Goal: Task Accomplishment & Management: Use online tool/utility

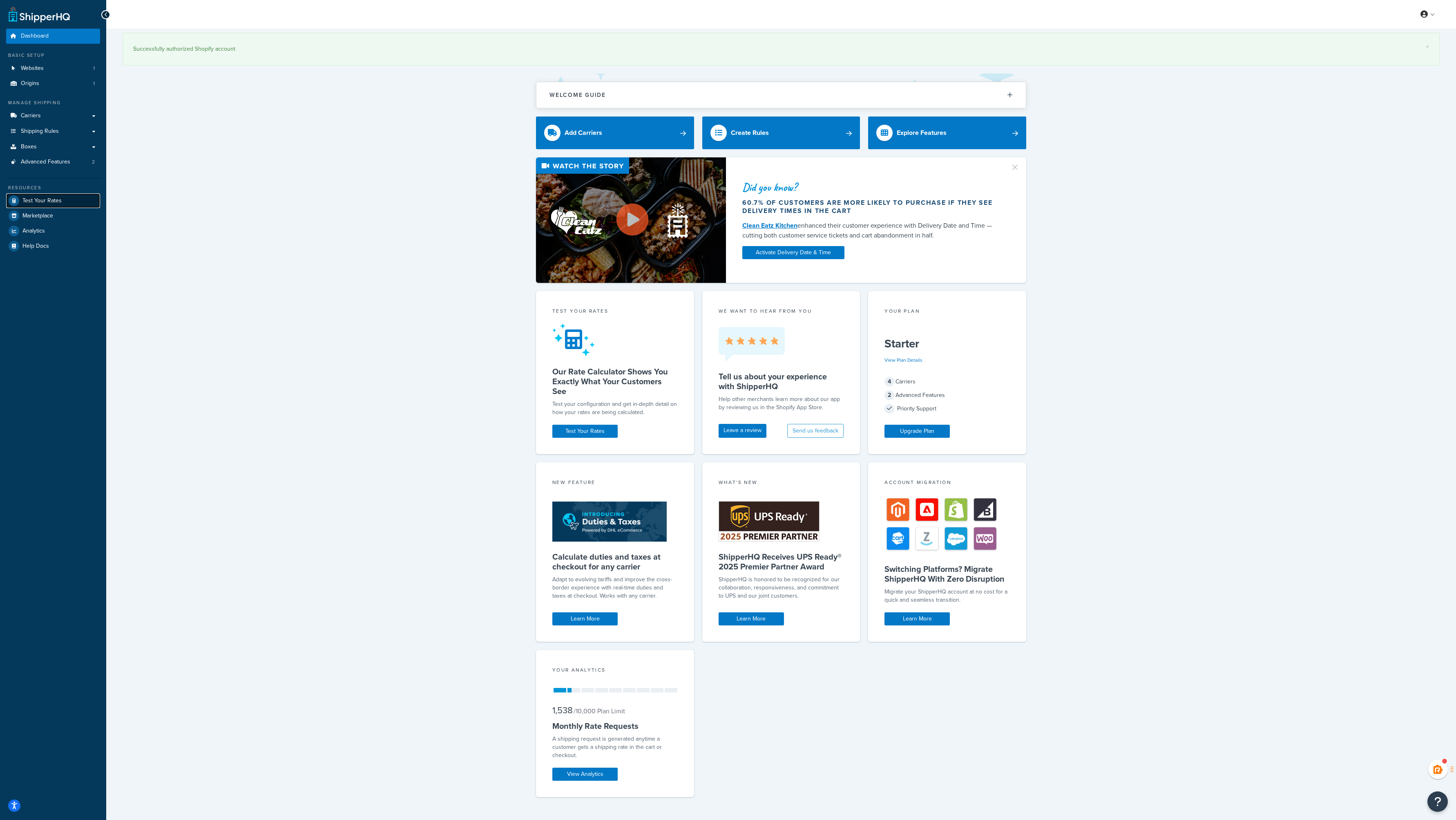
click at [44, 200] on span "Test Your Rates" at bounding box center [42, 201] width 39 height 7
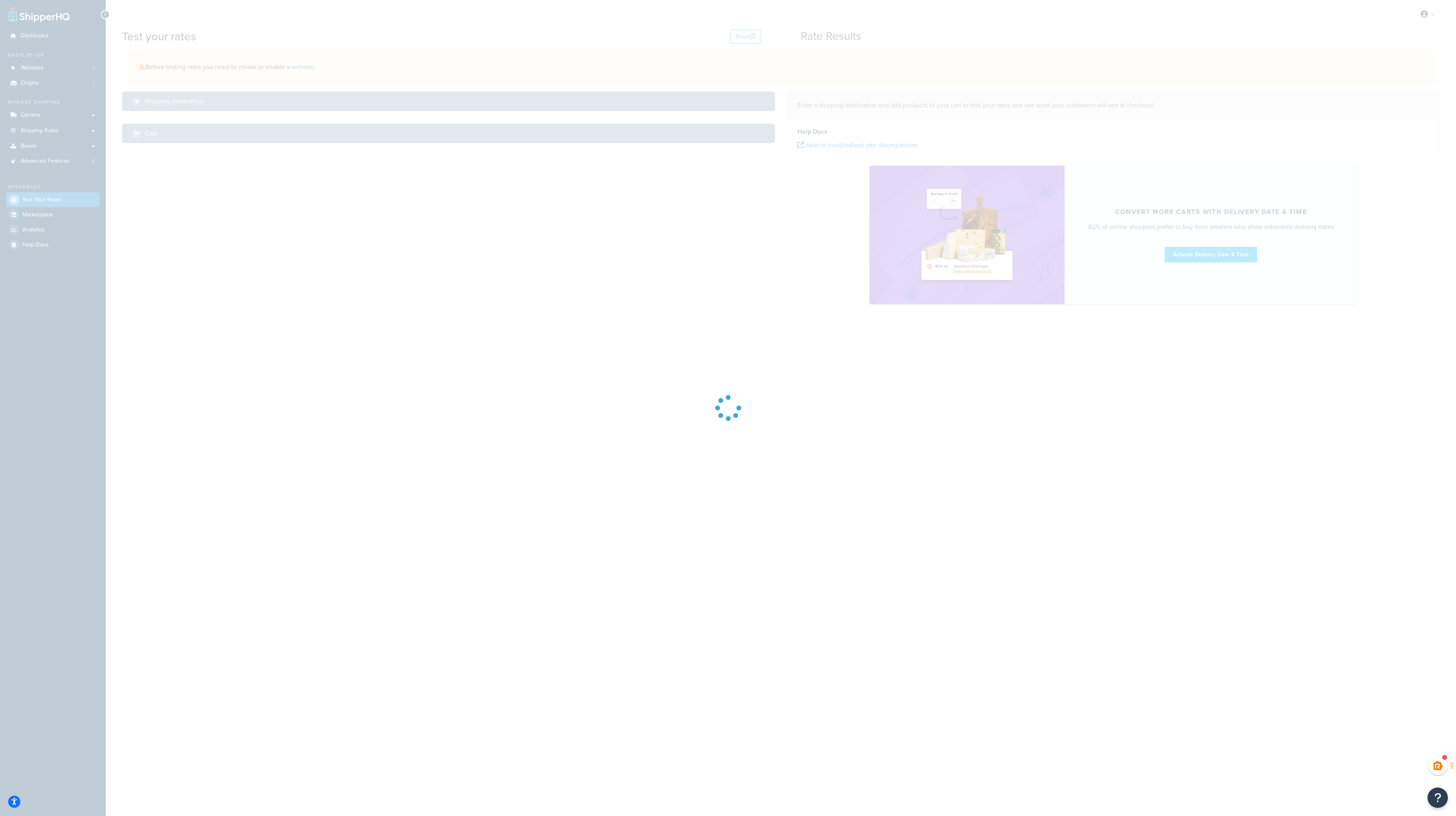
select select "[GEOGRAPHIC_DATA]"
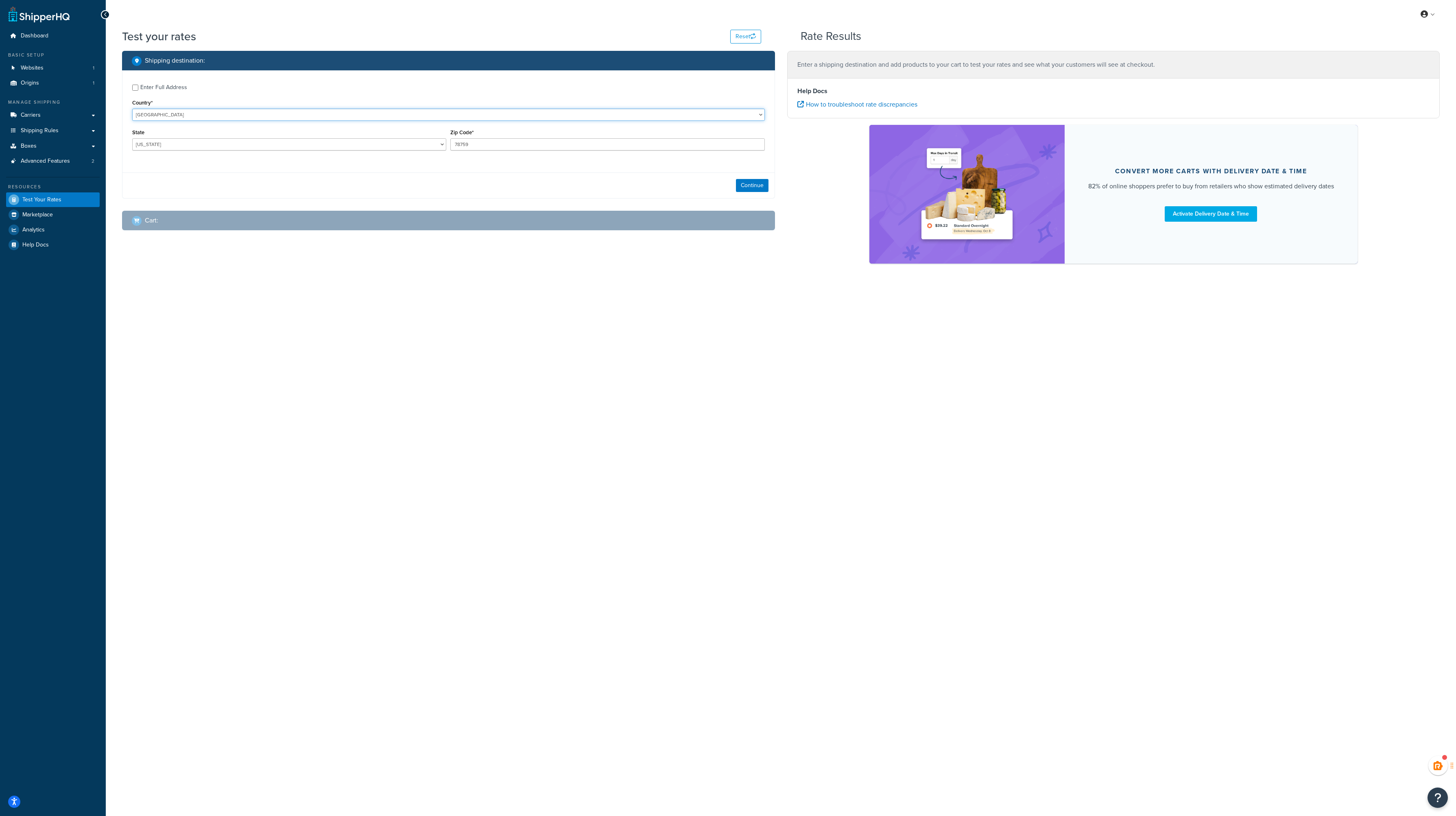
click at [159, 114] on select "[GEOGRAPHIC_DATA] [GEOGRAPHIC_DATA] [GEOGRAPHIC_DATA] [GEOGRAPHIC_DATA] [GEOGRA…" at bounding box center [448, 115] width 632 height 12
select select "IE"
click at [132, 108] on select "[GEOGRAPHIC_DATA] [GEOGRAPHIC_DATA] [GEOGRAPHIC_DATA] [GEOGRAPHIC_DATA] [GEOGRA…" at bounding box center [448, 115] width 632 height 12
drag, startPoint x: 478, startPoint y: 148, endPoint x: 435, endPoint y: 146, distance: 43.0
click at [435, 146] on div "Region [GEOGRAPHIC_DATA] [GEOGRAPHIC_DATA] [GEOGRAPHIC_DATA] [GEOGRAPHIC_DATA] …" at bounding box center [448, 142] width 636 height 30
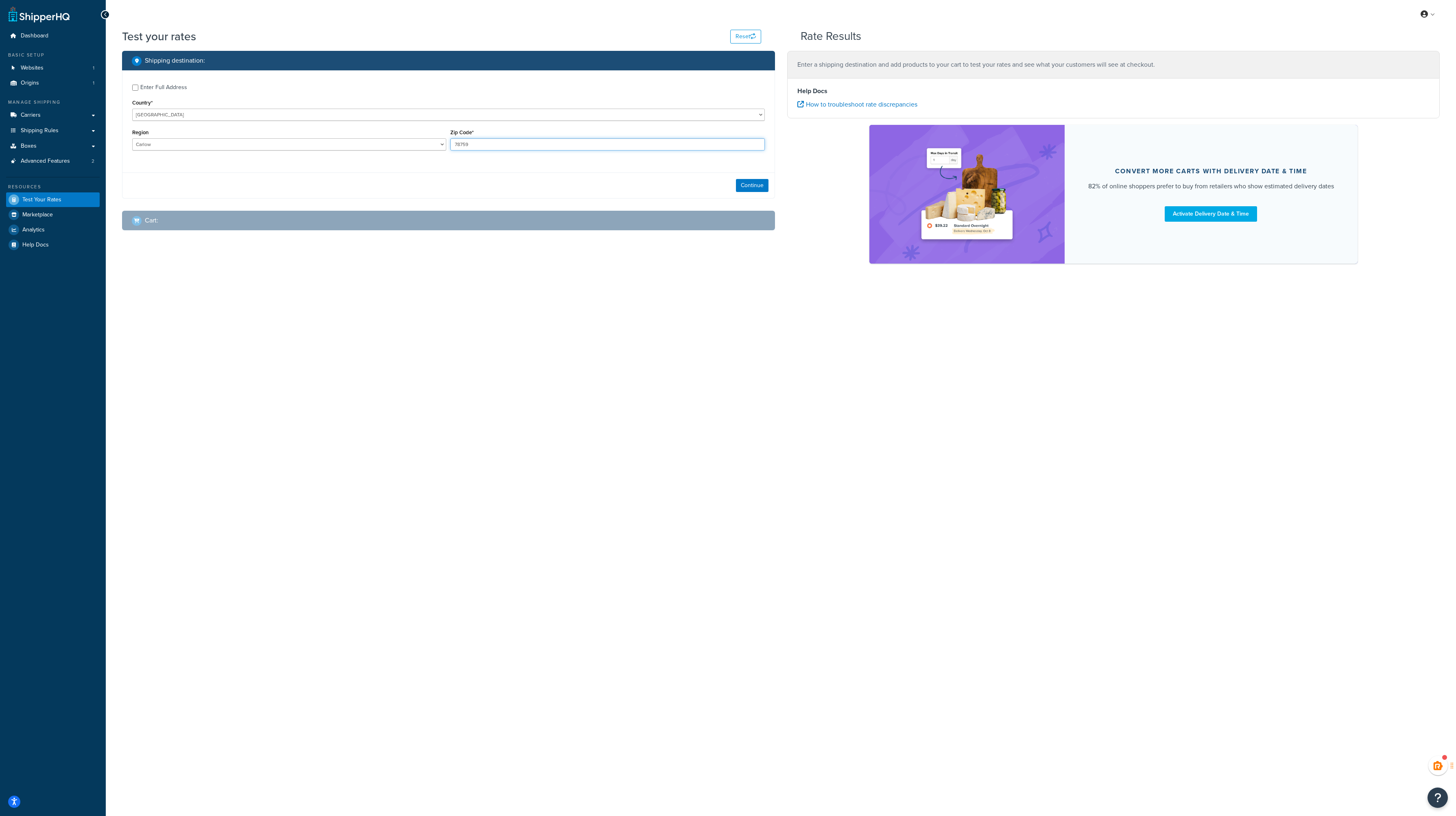
paste input "C15 RC97"
type input "C15 RC97"
click at [178, 149] on select "Carlow Cavan [GEOGRAPHIC_DATA] [GEOGRAPHIC_DATA] [GEOGRAPHIC_DATA] [GEOGRAPHIC_…" at bounding box center [289, 145] width 314 height 12
select select "MH"
click at [132, 138] on select "Carlow Cavan [GEOGRAPHIC_DATA] [GEOGRAPHIC_DATA] [GEOGRAPHIC_DATA] [GEOGRAPHIC_…" at bounding box center [289, 145] width 314 height 12
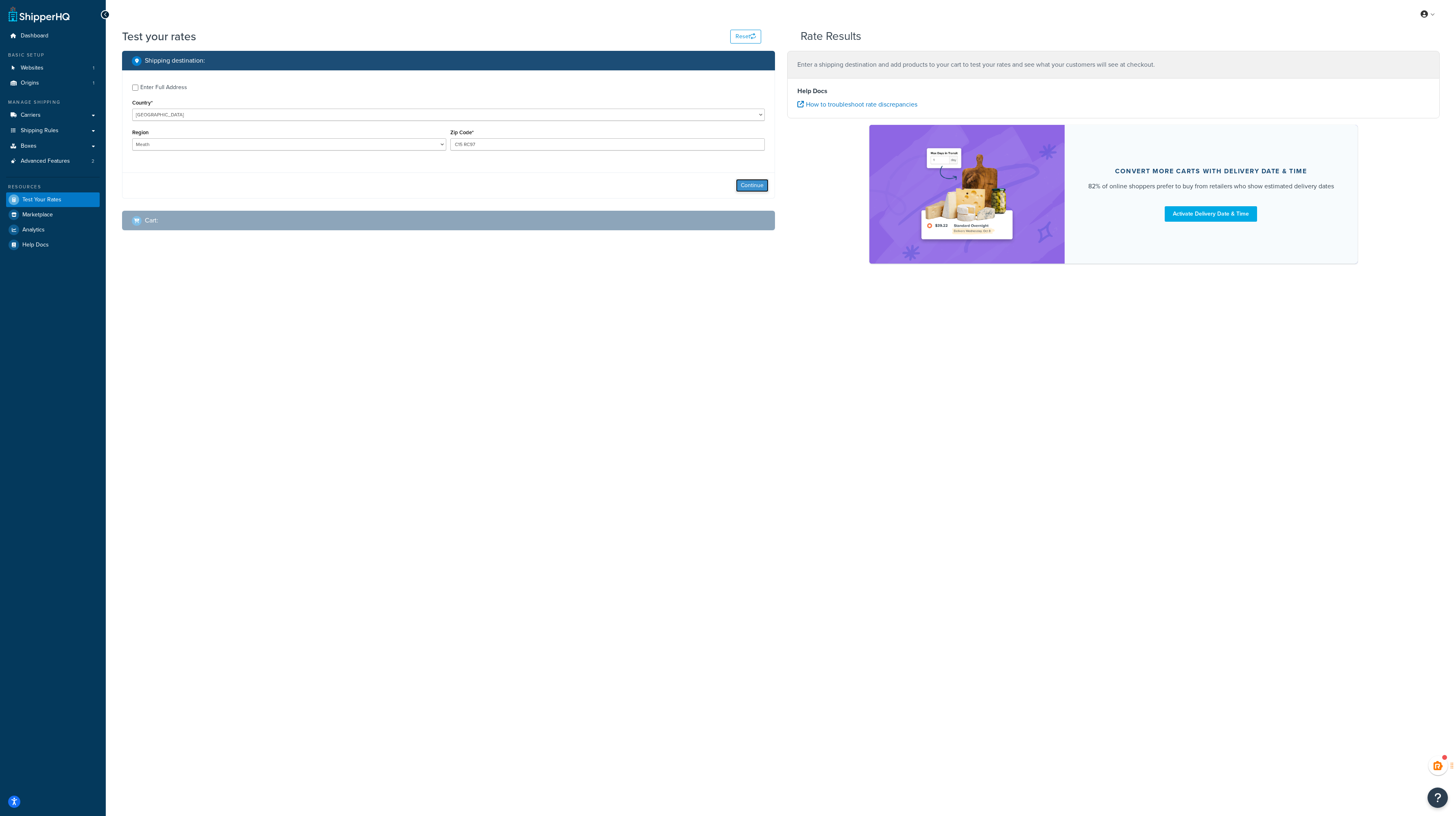
click at [751, 186] on button "Continue" at bounding box center [752, 185] width 33 height 13
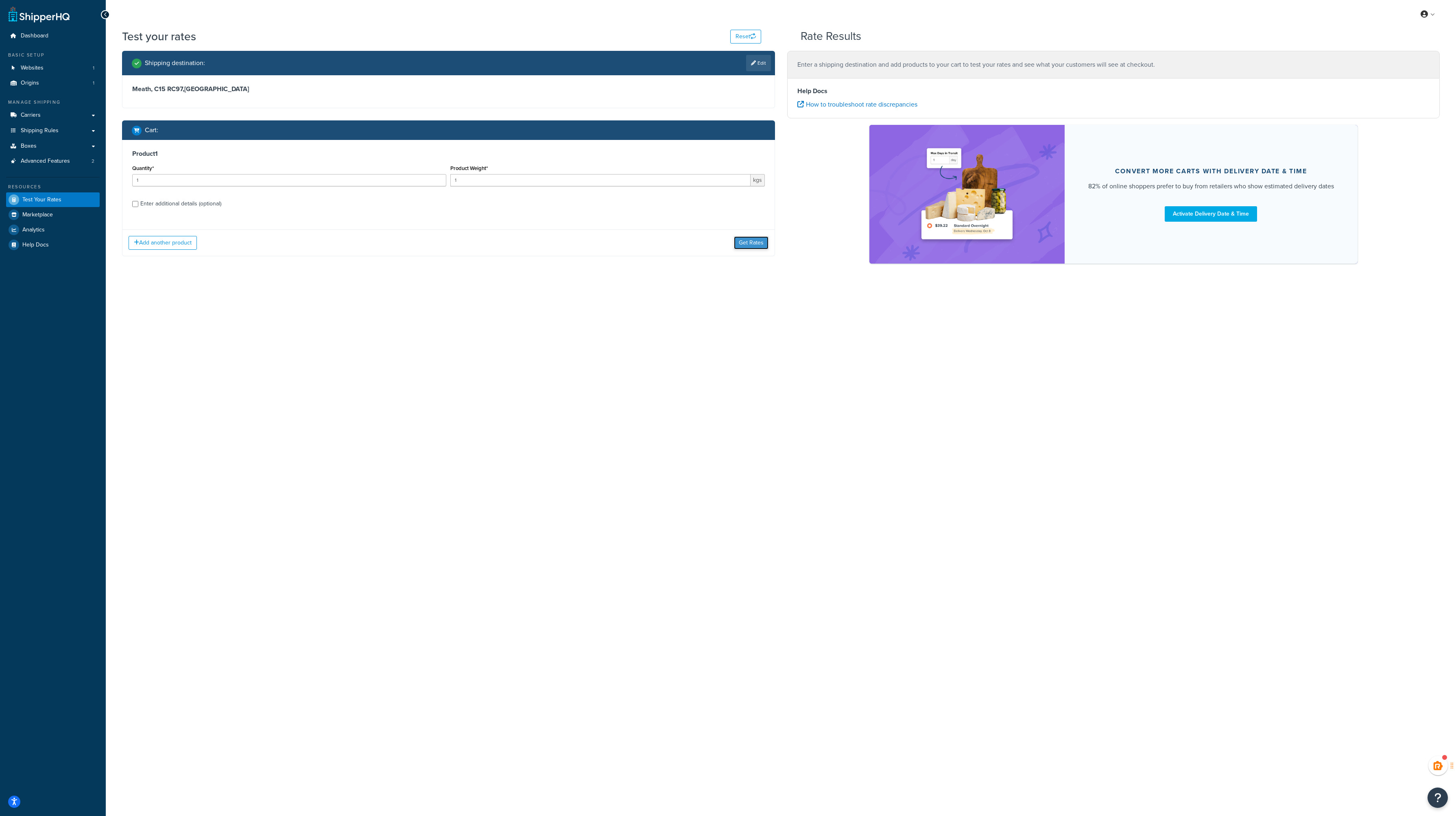
click at [748, 242] on button "Get Rates" at bounding box center [751, 242] width 34 height 13
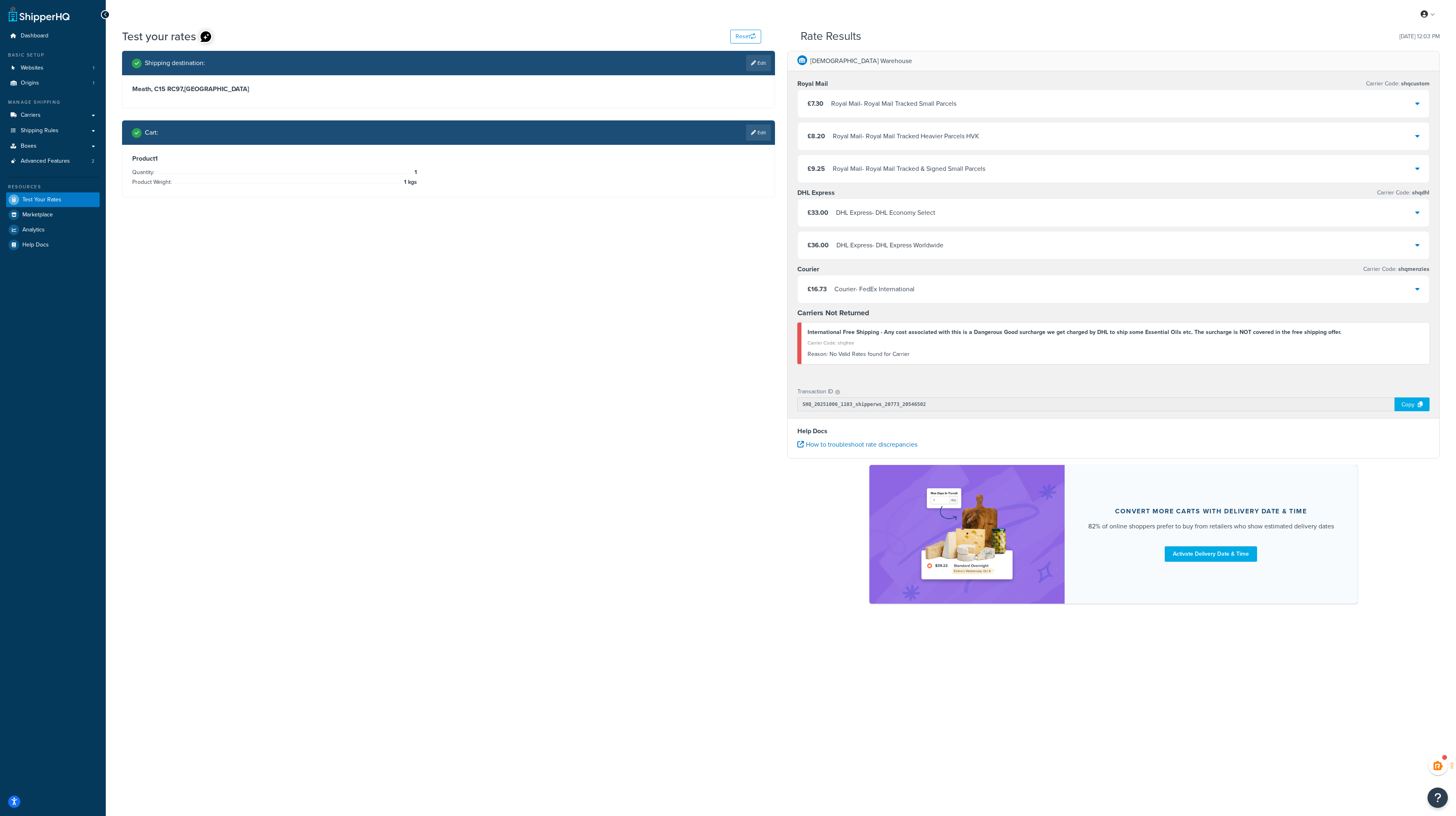
click at [950, 242] on div "£36.00 DHL Express - DHL Express Worldwide" at bounding box center [1113, 245] width 632 height 28
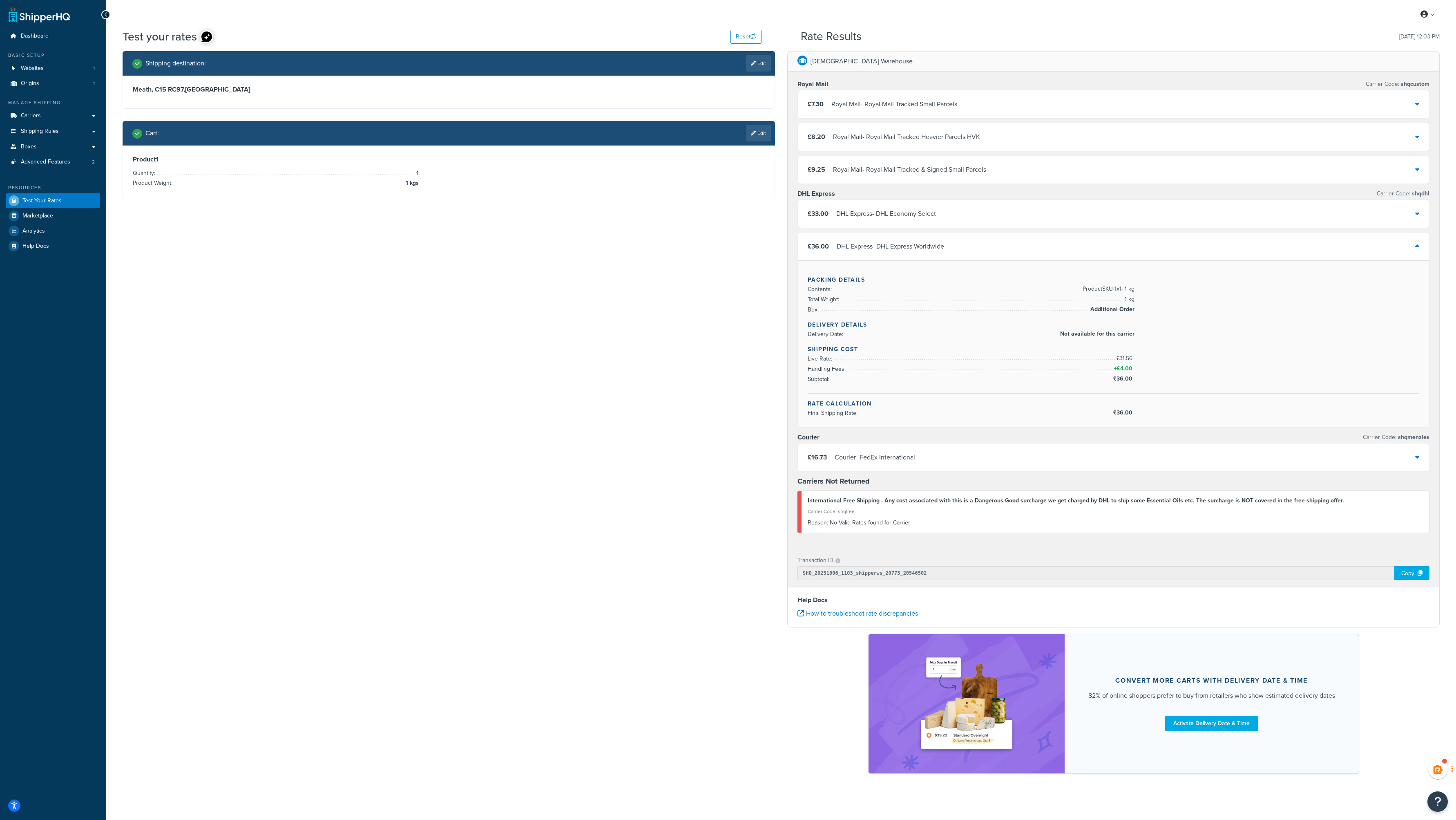
click at [954, 243] on div "£36.00 DHL Express - DHL Express Worldwide" at bounding box center [1114, 246] width 631 height 28
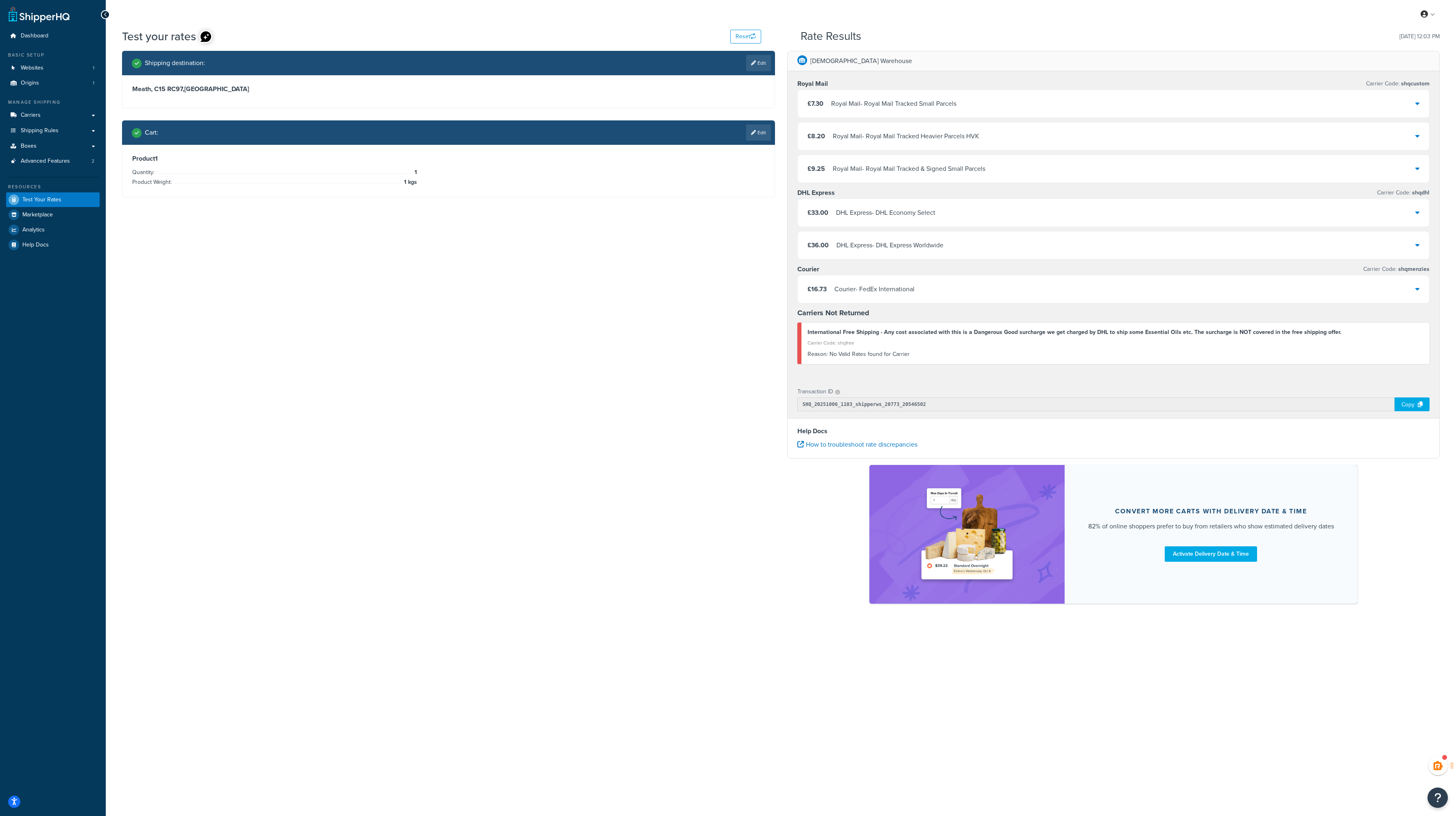
click at [952, 247] on div "£36.00 DHL Express - DHL Express Worldwide" at bounding box center [1113, 245] width 632 height 28
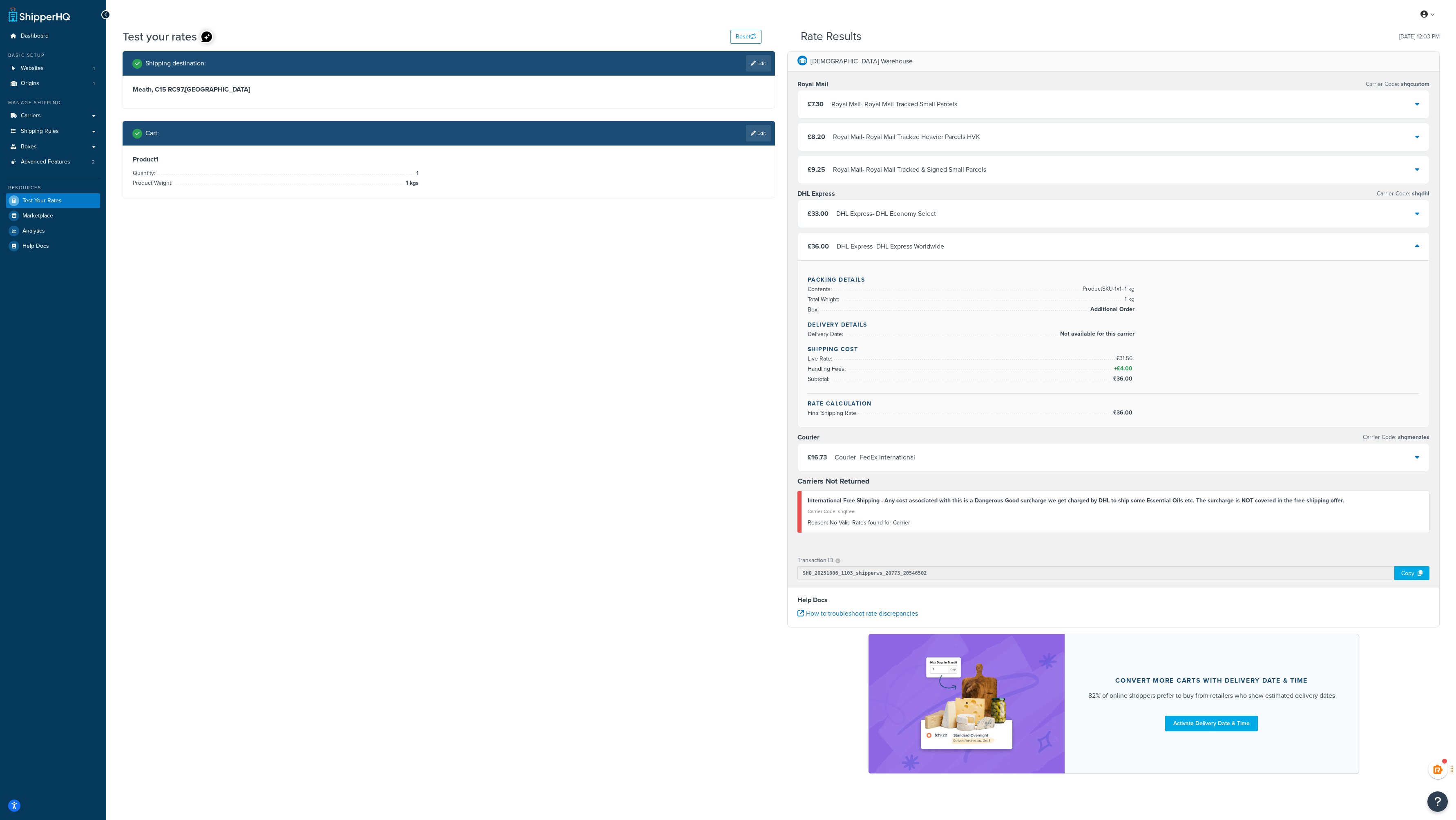
click at [953, 244] on div "£36.00 DHL Express - DHL Express Worldwide" at bounding box center [1114, 246] width 631 height 28
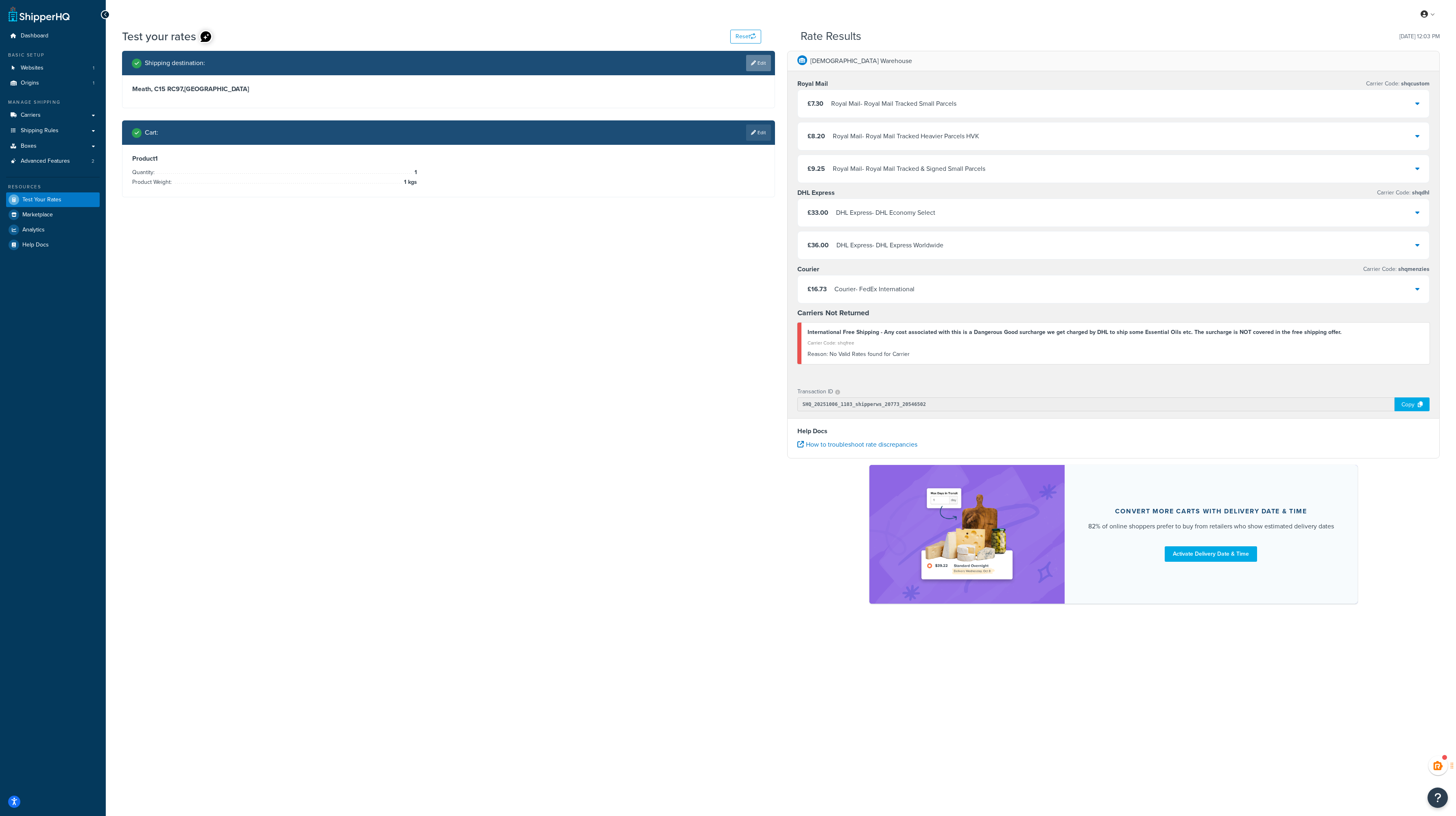
click at [759, 64] on link "Edit" at bounding box center [759, 63] width 25 height 16
select select "IE"
select select "MH"
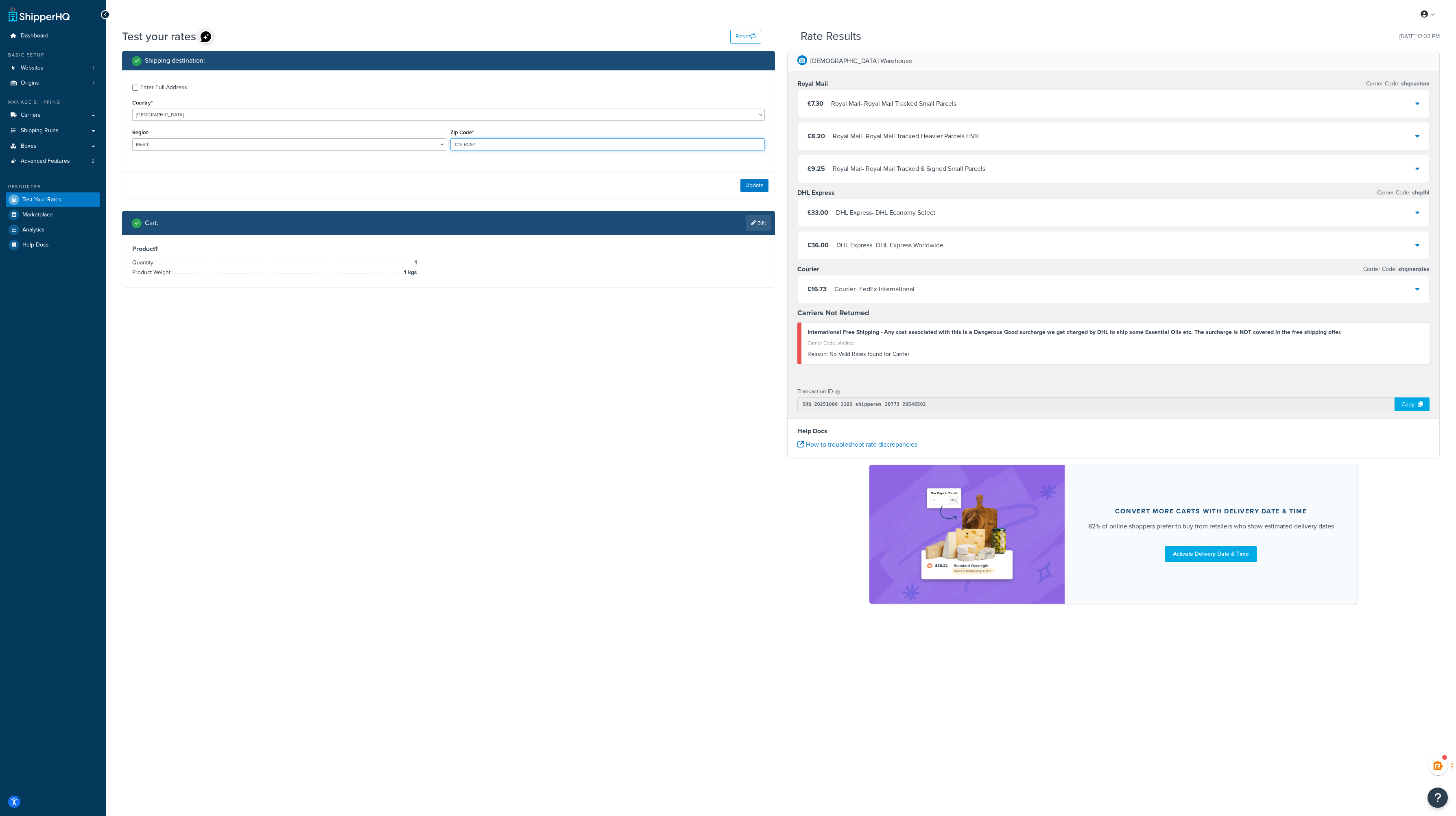
drag, startPoint x: 508, startPoint y: 146, endPoint x: 393, endPoint y: 142, distance: 115.1
click at [393, 142] on div "Region [GEOGRAPHIC_DATA] [GEOGRAPHIC_DATA] [GEOGRAPHIC_DATA] [GEOGRAPHIC_DATA] …" at bounding box center [448, 142] width 636 height 30
paste input "P21Y"
type input "C15 P21Y"
click at [533, 159] on div "Enter Full Address Country* [GEOGRAPHIC_DATA] [GEOGRAPHIC_DATA] [GEOGRAPHIC_DAT…" at bounding box center [449, 119] width 652 height 96
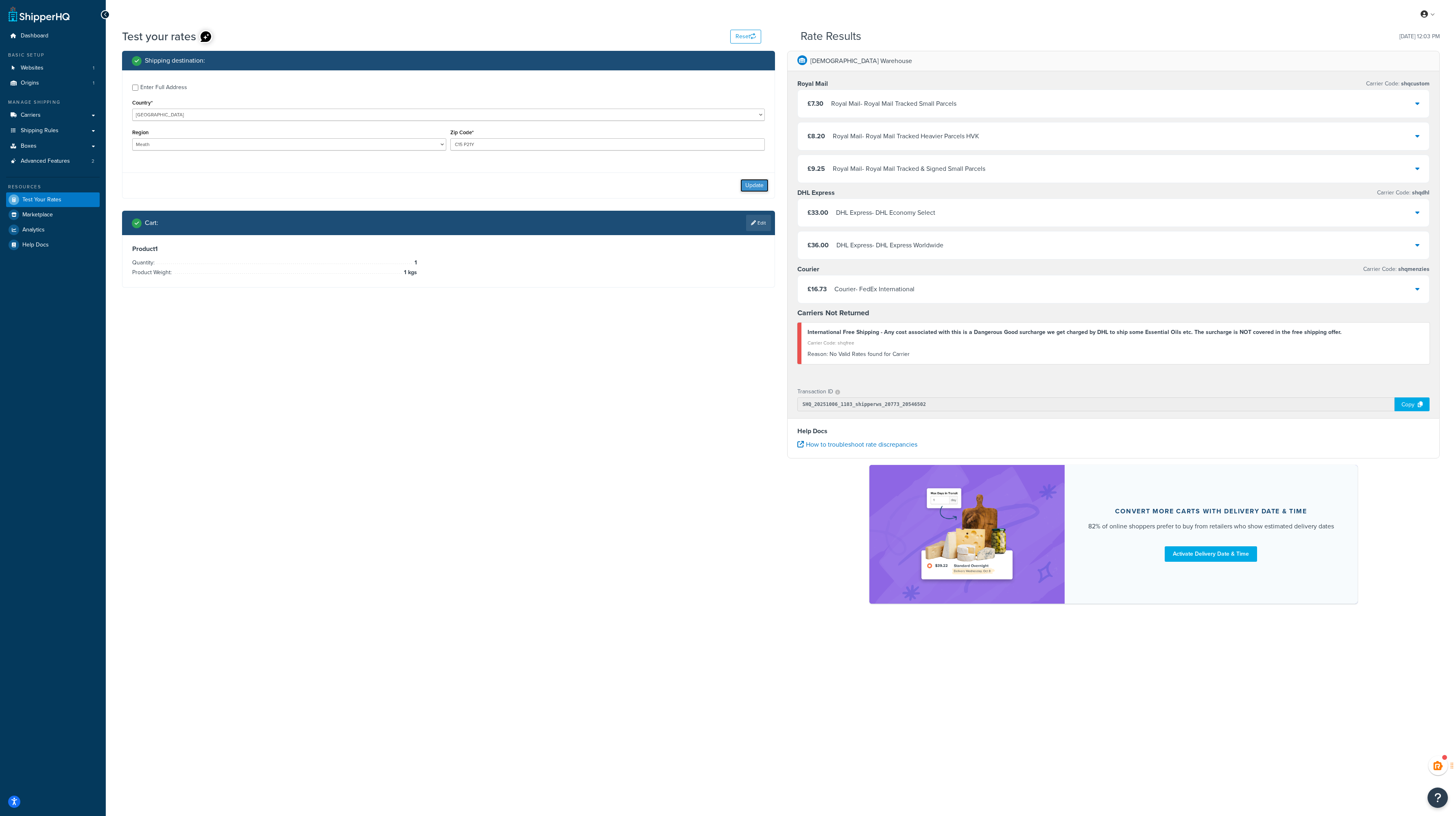
click at [761, 186] on button "Update" at bounding box center [755, 185] width 28 height 13
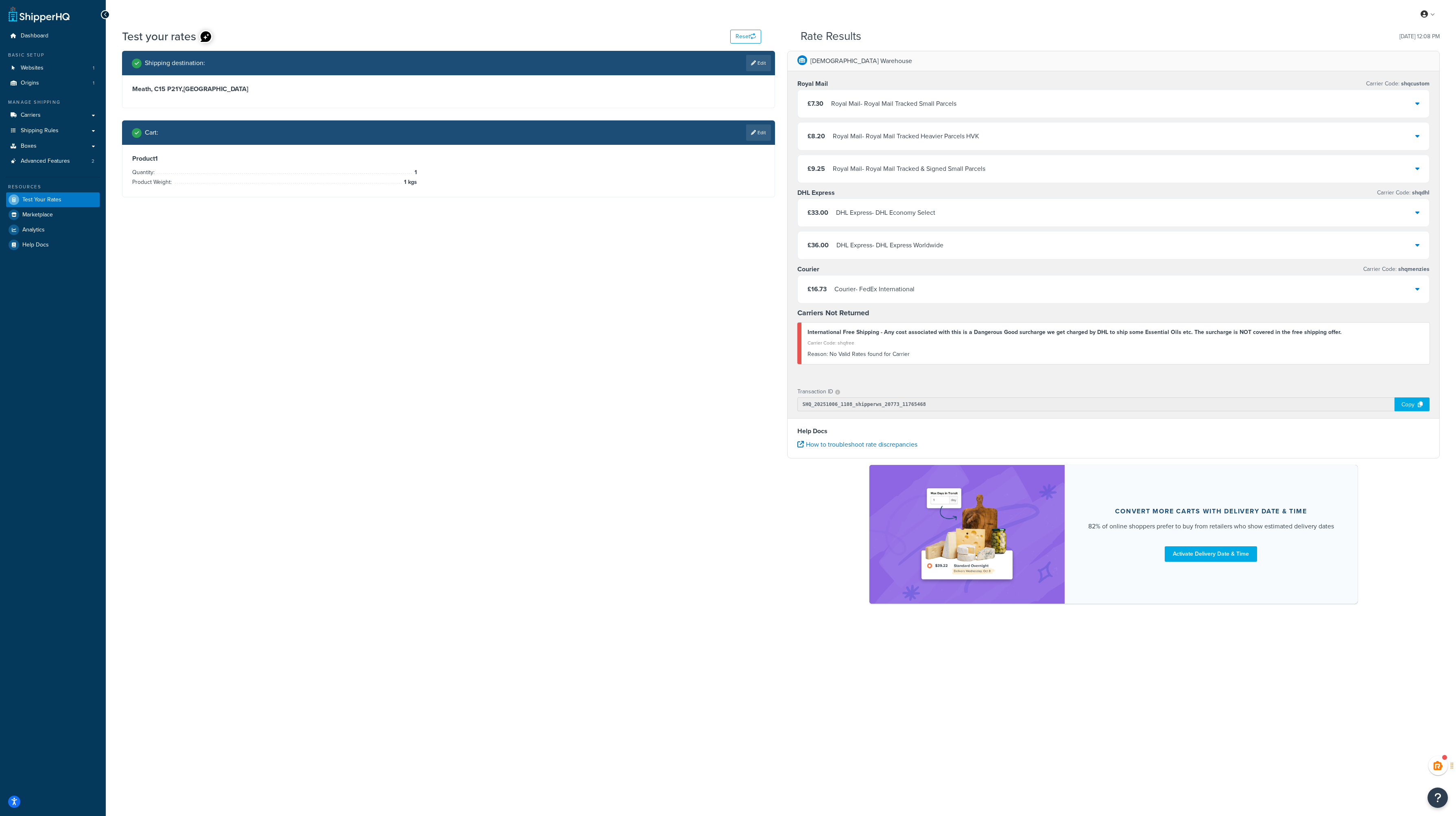
click at [886, 247] on div "DHL Express - DHL Express Worldwide" at bounding box center [890, 245] width 107 height 11
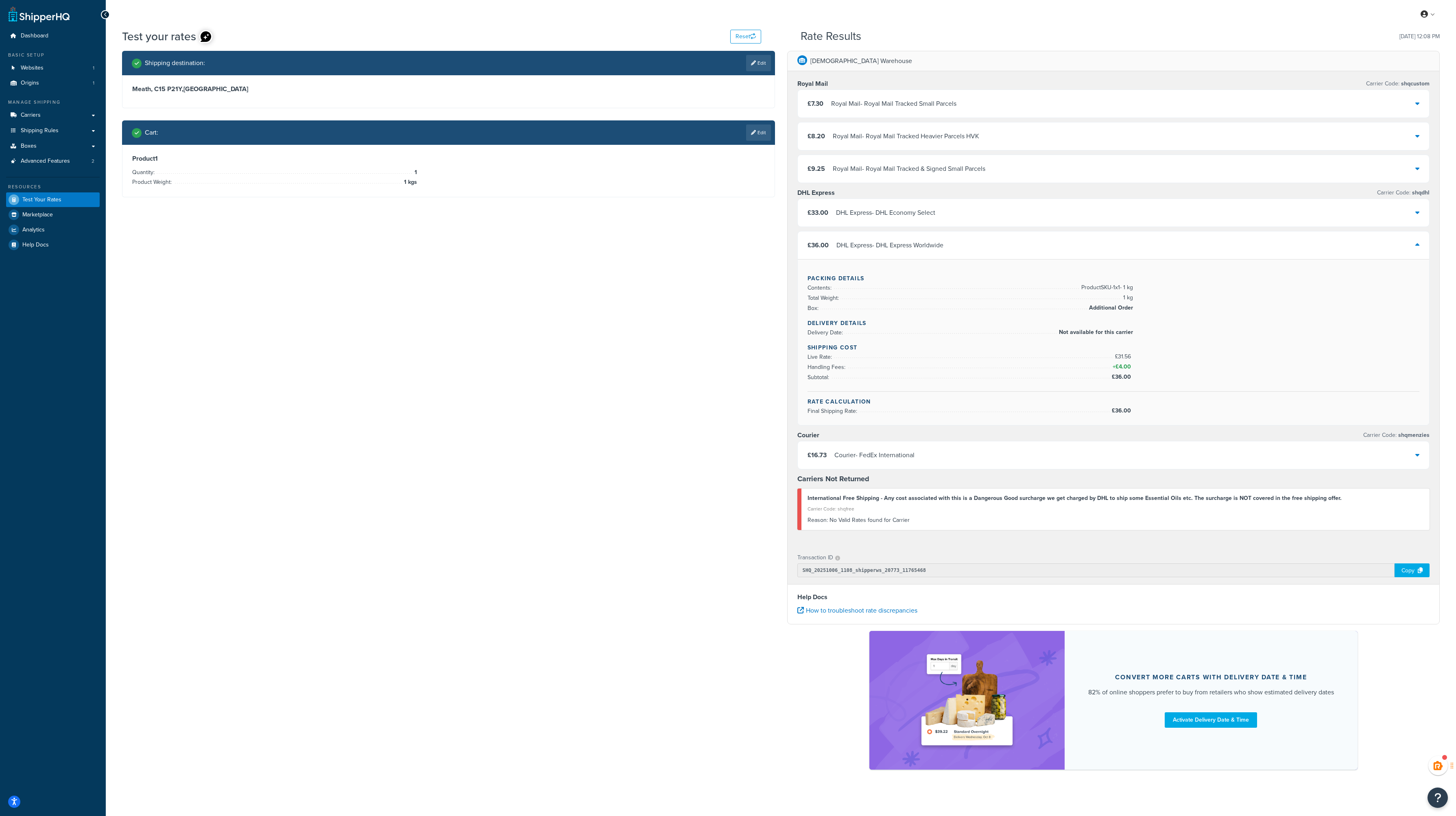
click at [886, 247] on div "DHL Express - DHL Express Worldwide" at bounding box center [890, 245] width 107 height 11
